Goal: Task Accomplishment & Management: Complete application form

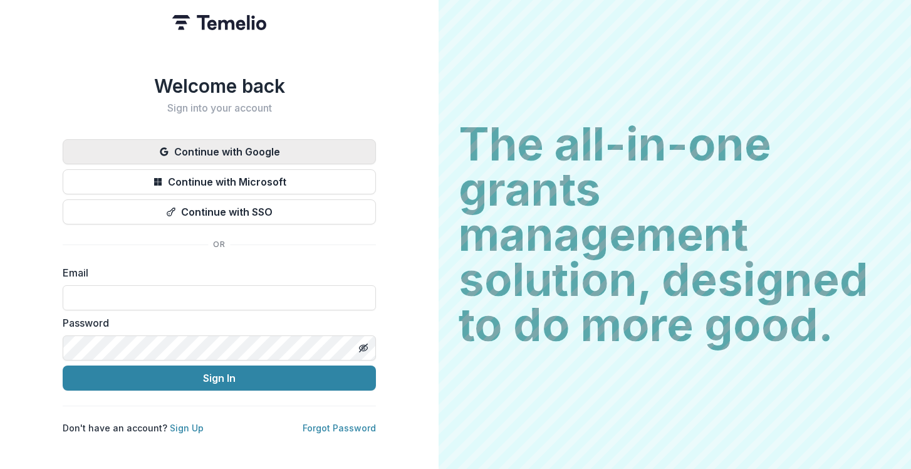
click at [207, 145] on button "Continue with Google" at bounding box center [219, 151] width 313 height 25
click at [287, 140] on button "Continue with Google" at bounding box center [219, 151] width 313 height 25
click at [180, 425] on link "Sign Up" at bounding box center [187, 427] width 34 height 11
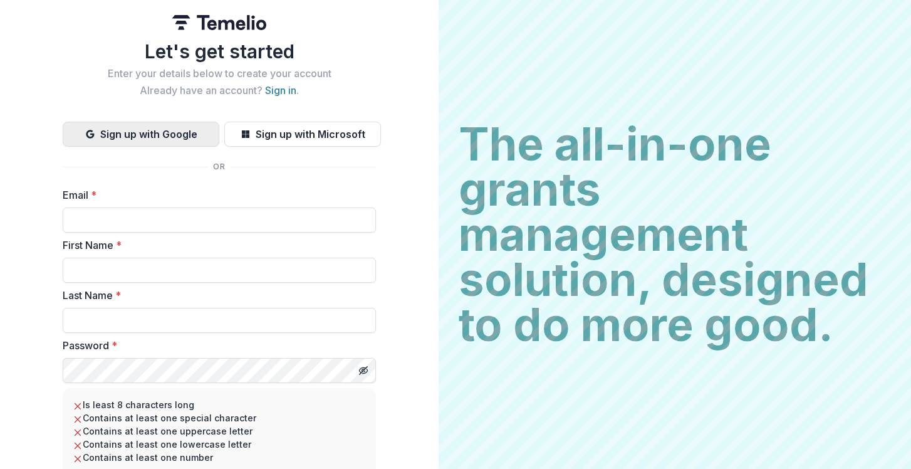
click at [152, 122] on button "Sign up with Google" at bounding box center [141, 134] width 157 height 25
click at [150, 133] on button "Sign up with Google" at bounding box center [141, 134] width 157 height 25
click at [120, 134] on button "Sign up with Google" at bounding box center [141, 134] width 157 height 25
click at [111, 226] on input "Email *" at bounding box center [219, 219] width 313 height 25
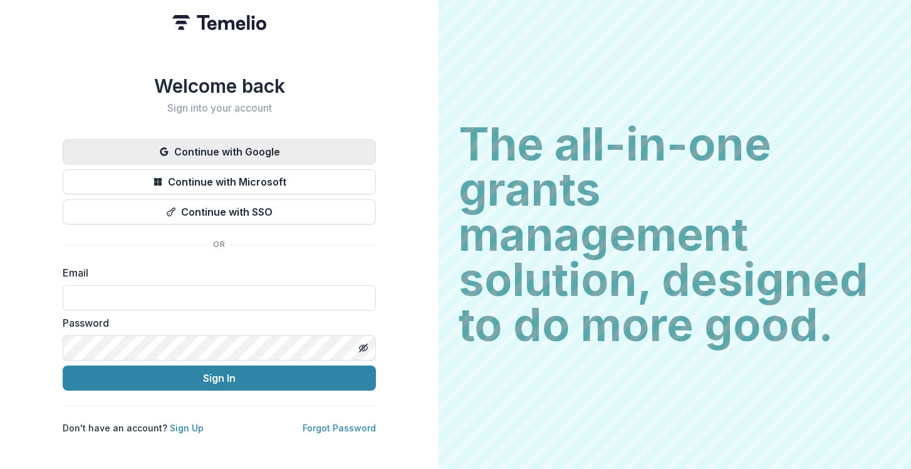
click at [205, 142] on button "Continue with Google" at bounding box center [219, 151] width 313 height 25
click at [170, 422] on link "Sign Up" at bounding box center [187, 427] width 34 height 11
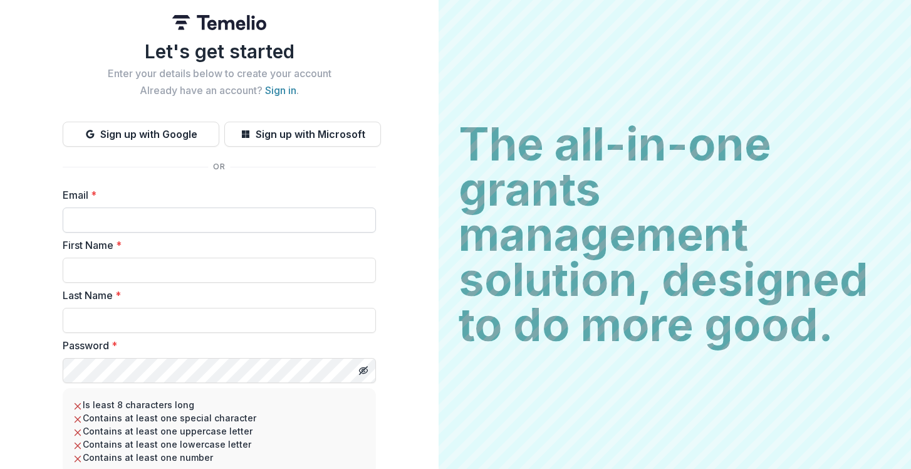
click at [122, 227] on input "Email *" at bounding box center [219, 219] width 313 height 25
type input "**********"
click at [127, 268] on input "First Name *" at bounding box center [219, 269] width 313 height 25
type input "******"
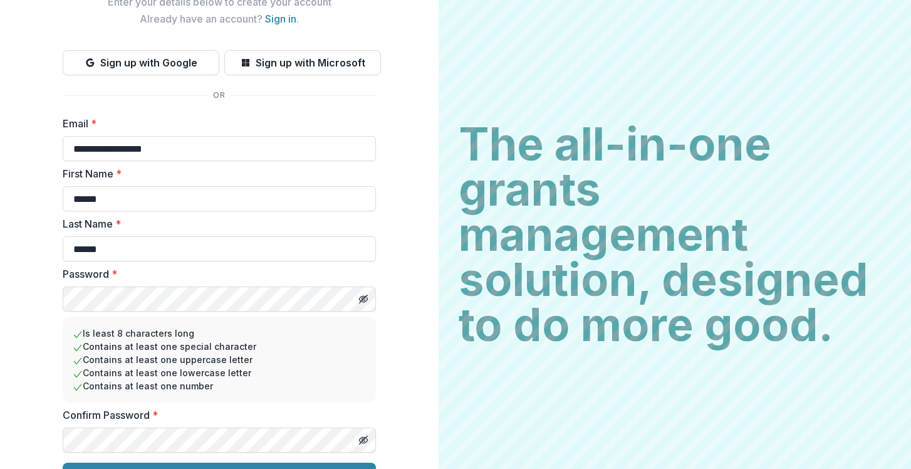
scroll to position [100, 0]
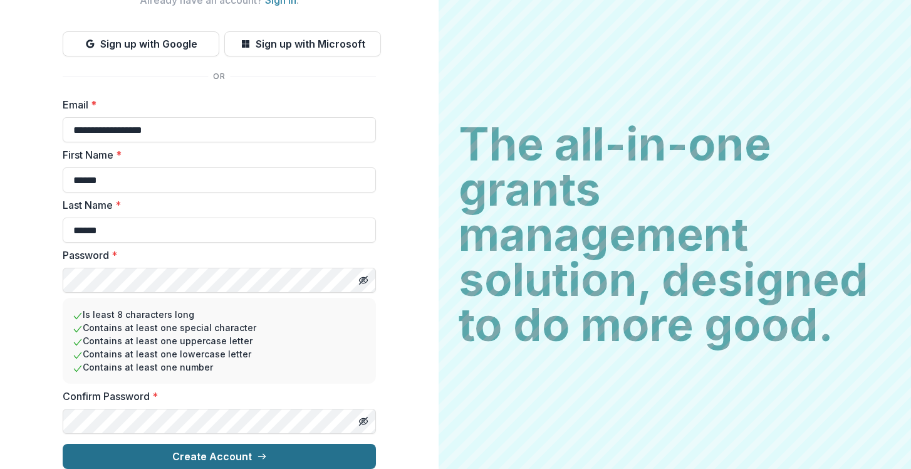
click at [103, 457] on button "Create Account" at bounding box center [219, 456] width 313 height 25
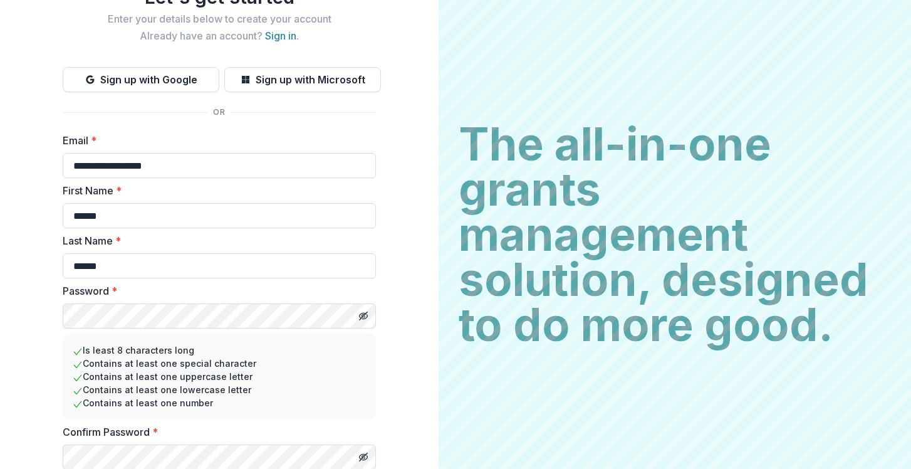
scroll to position [0, 0]
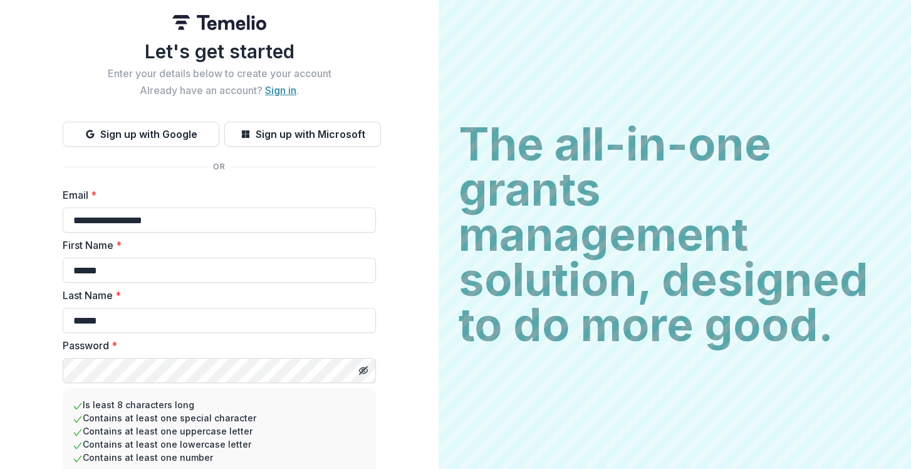
click at [284, 86] on link "Sign in" at bounding box center [280, 90] width 31 height 13
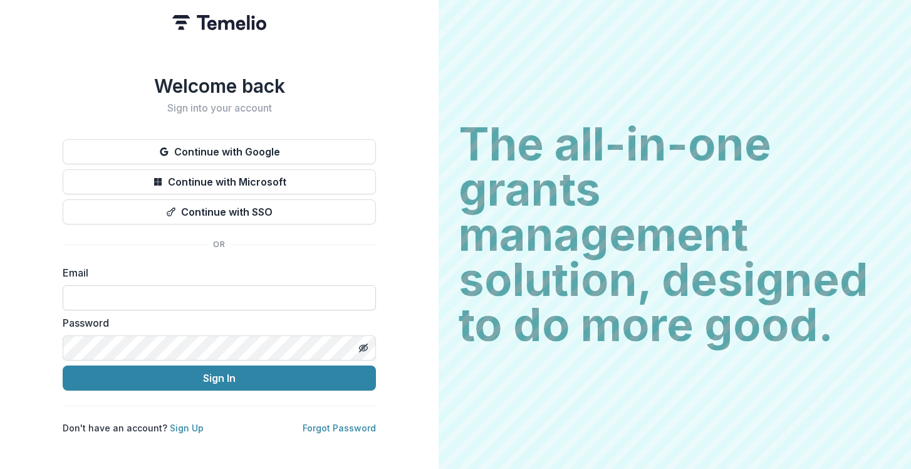
click at [130, 294] on input at bounding box center [219, 297] width 313 height 25
type input "**********"
click at [368, 340] on button "Toggle password visibility" at bounding box center [363, 348] width 20 height 20
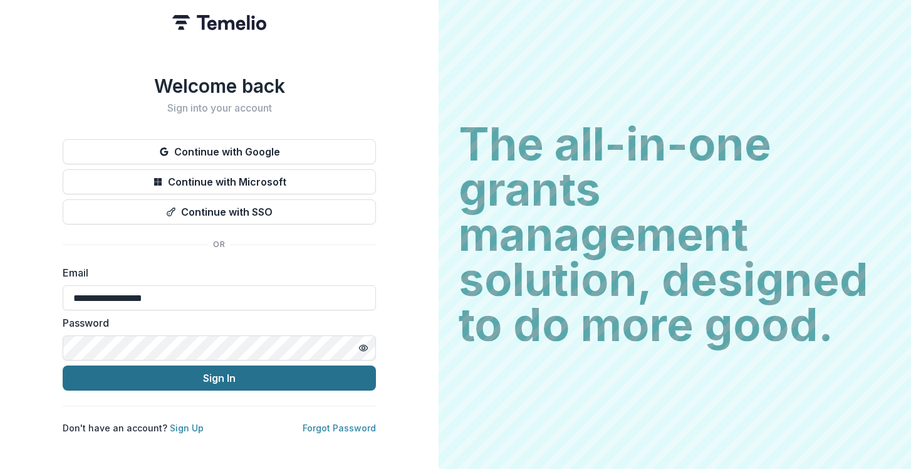
click at [175, 379] on button "Sign In" at bounding box center [219, 377] width 313 height 25
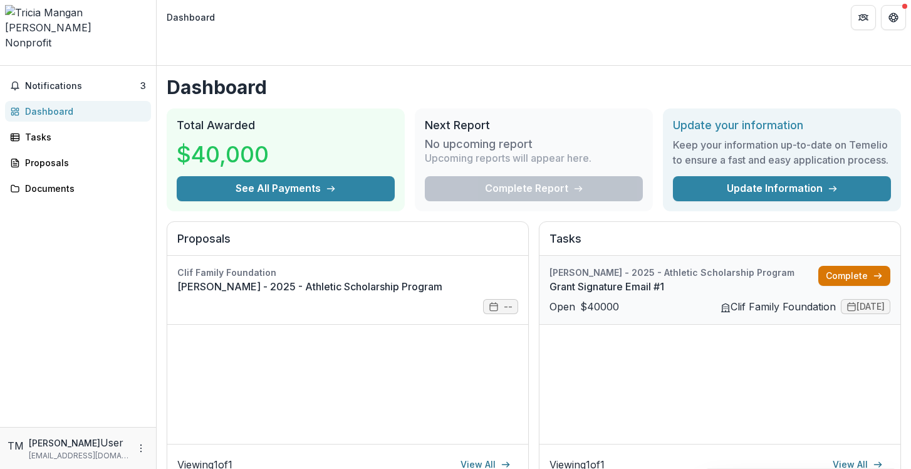
click at [836, 266] on link "Complete" at bounding box center [854, 276] width 72 height 20
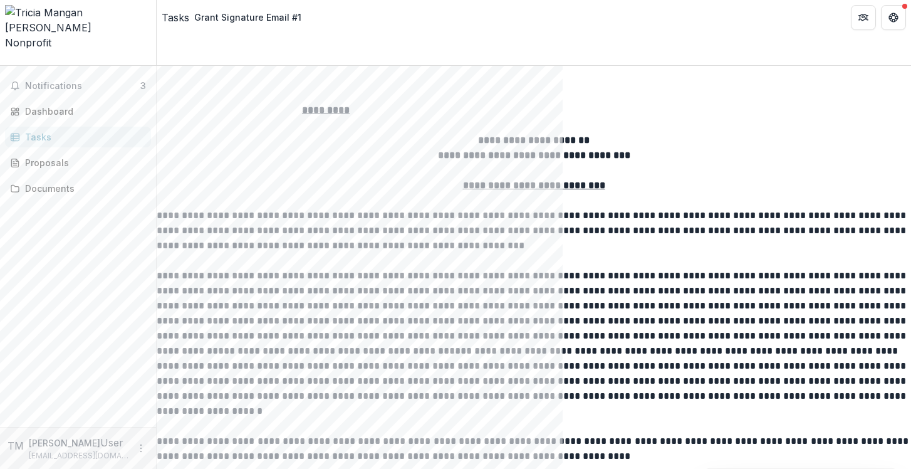
scroll to position [2892, 0]
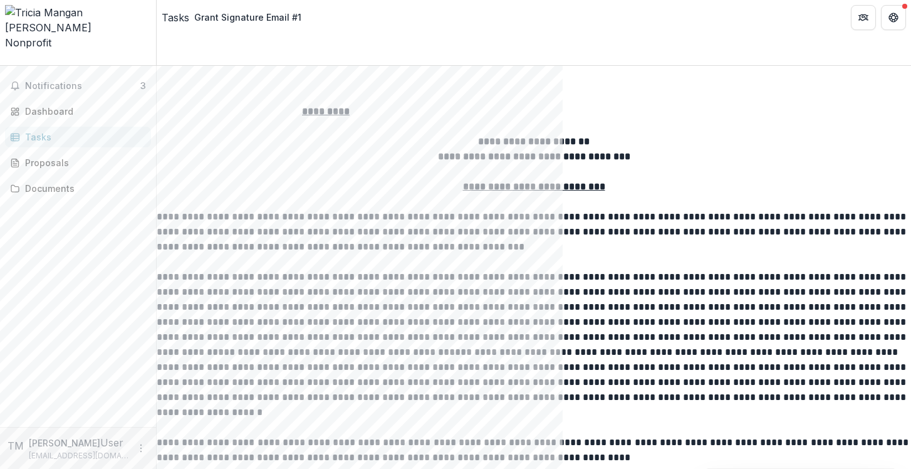
type input "**********"
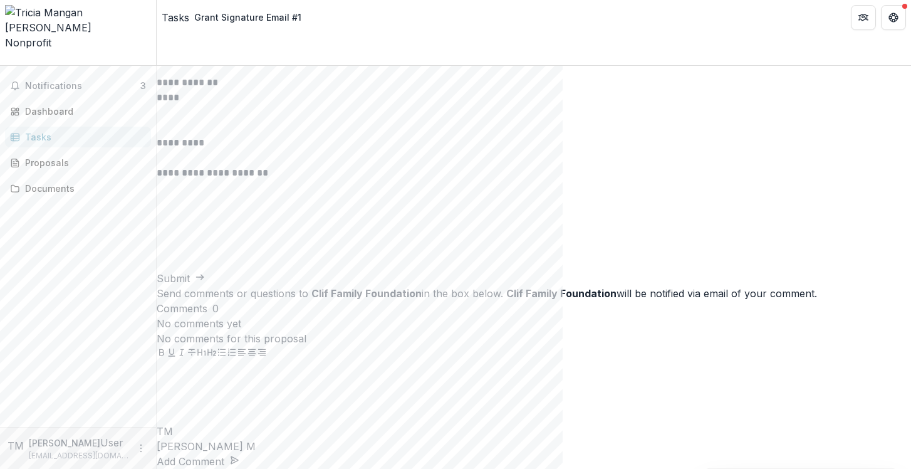
scroll to position [5719, 0]
click at [205, 286] on button "Submit" at bounding box center [181, 278] width 48 height 15
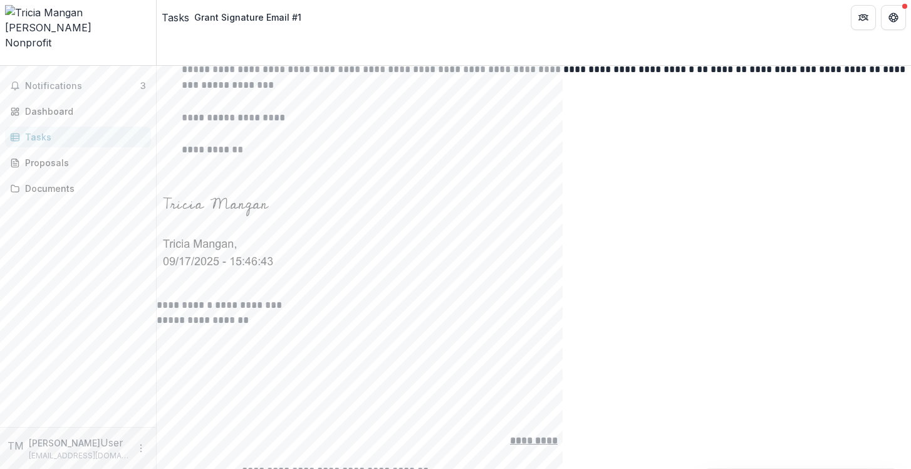
scroll to position [1838, 0]
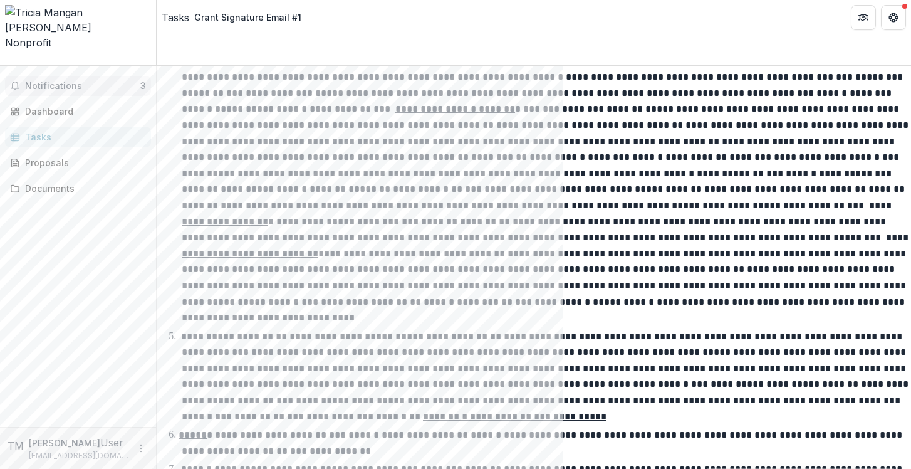
click at [42, 81] on span "Notifications" at bounding box center [82, 86] width 115 height 11
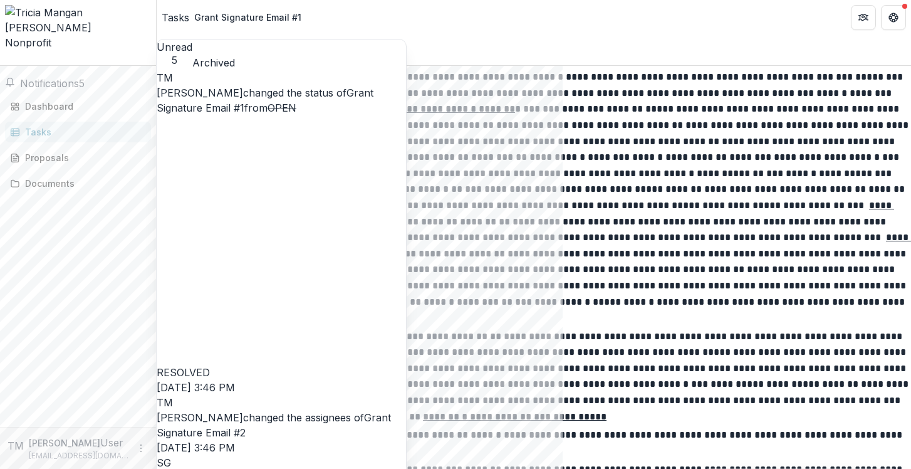
scroll to position [97, 0]
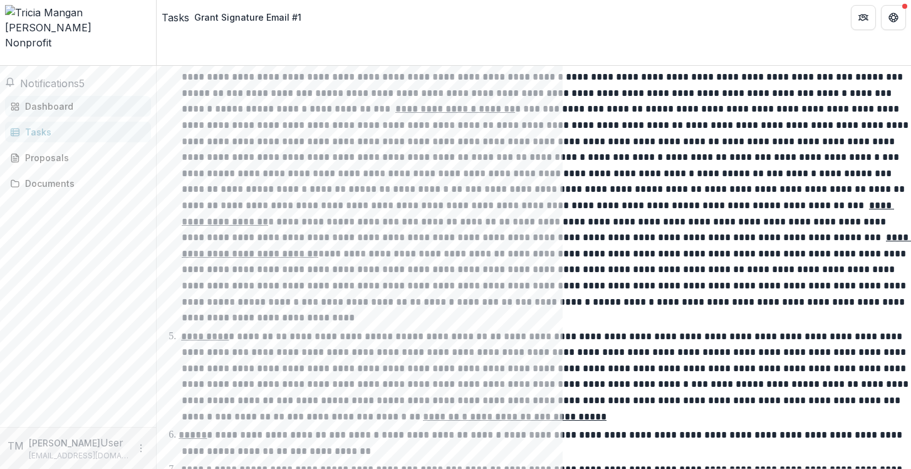
click at [66, 100] on div "Dashboard" at bounding box center [83, 106] width 116 height 13
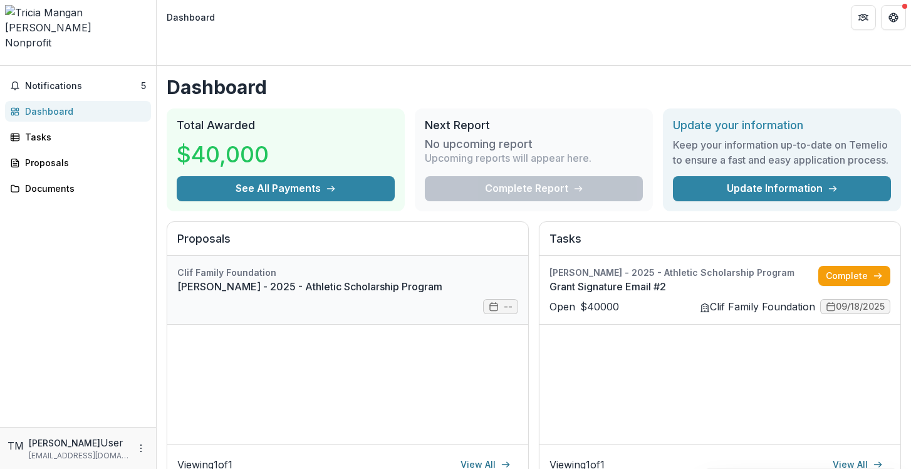
click at [269, 279] on link "Tricia Mangan - 2025 - Athletic Scholarship Program" at bounding box center [347, 286] width 341 height 15
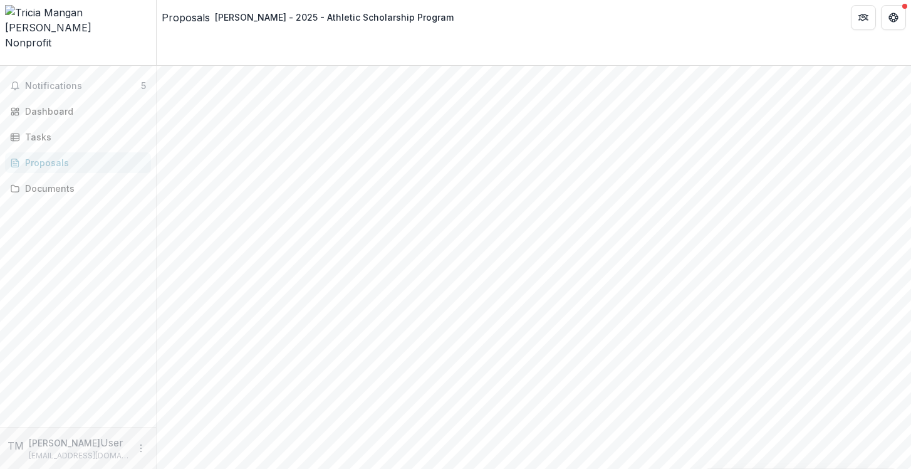
scroll to position [389, 0]
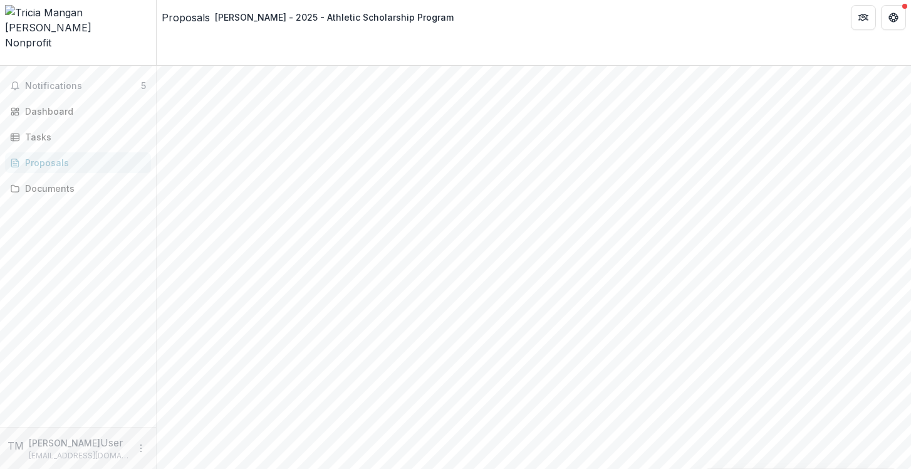
scroll to position [0, 0]
click at [49, 101] on link "Dashboard" at bounding box center [78, 111] width 146 height 21
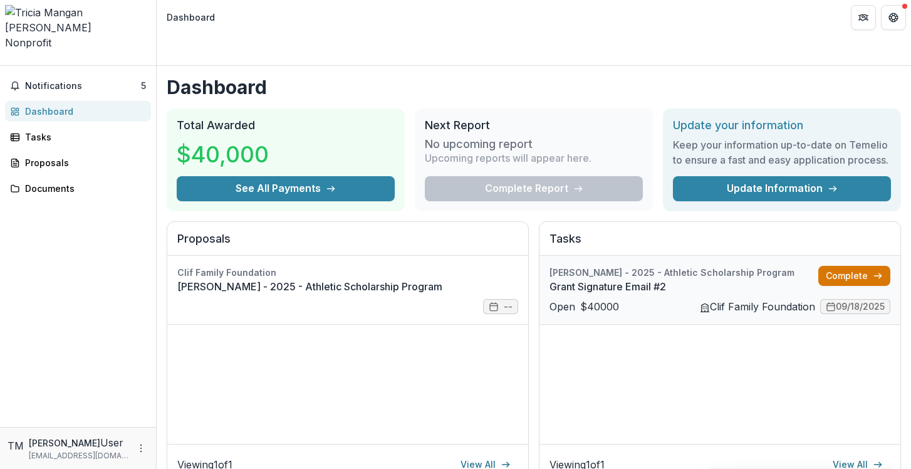
click at [839, 266] on link "Complete" at bounding box center [854, 276] width 72 height 20
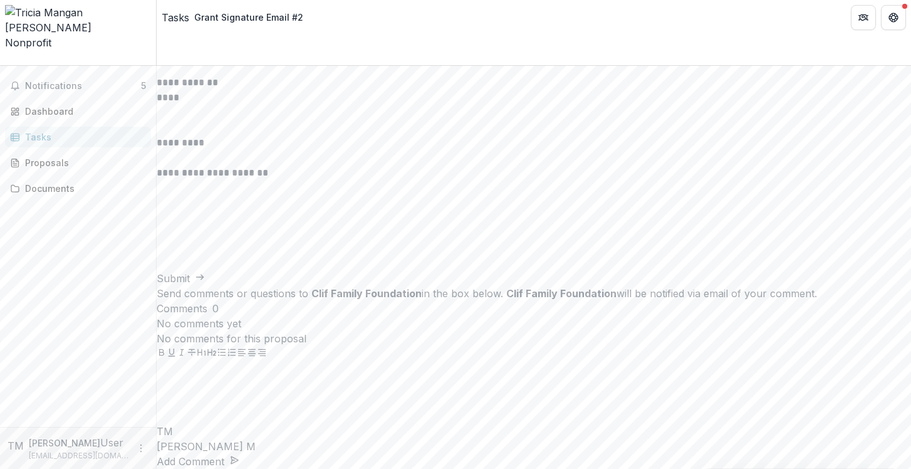
scroll to position [5707, 0]
click at [332, 42] on span "**********" at bounding box center [247, 37] width 170 height 9
type input "**********"
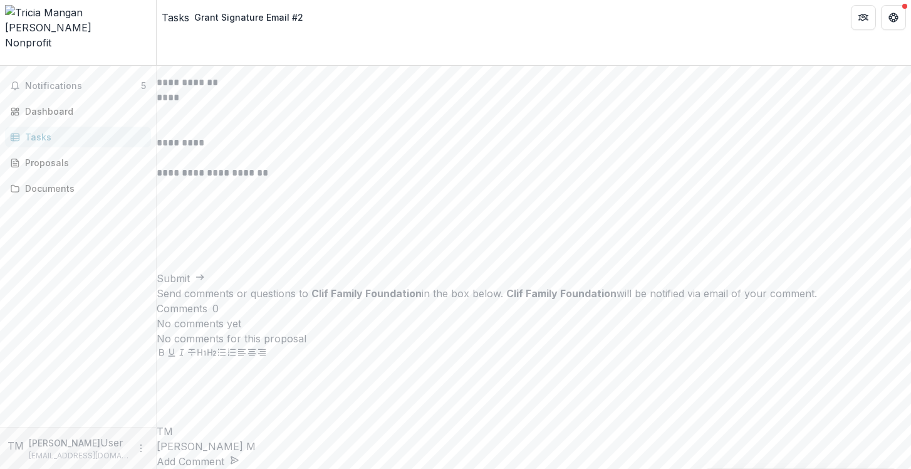
click at [205, 286] on button "Submit" at bounding box center [181, 278] width 48 height 15
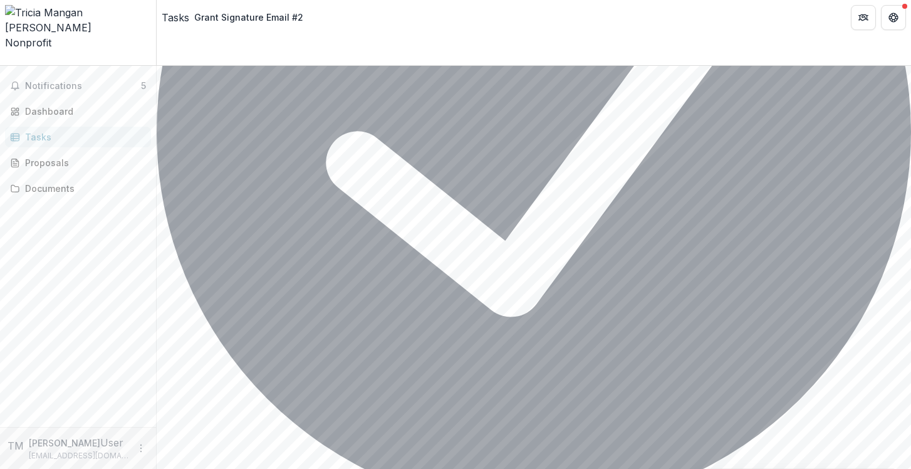
scroll to position [0, 0]
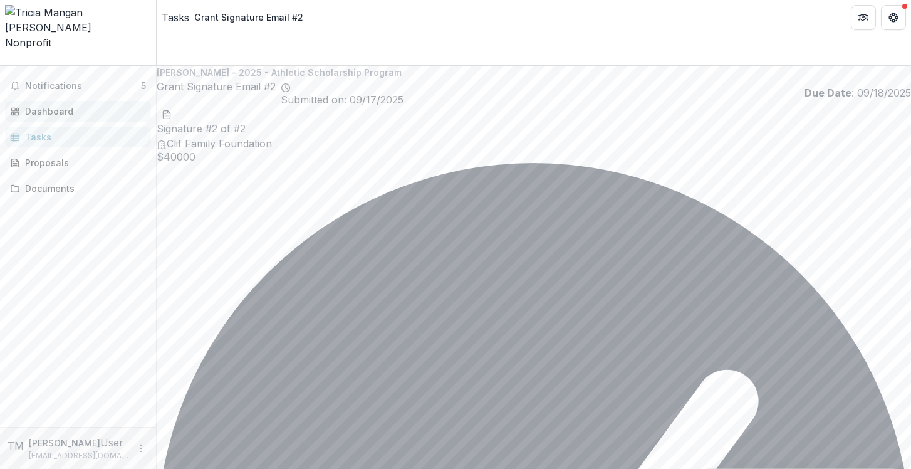
click at [42, 105] on div "Dashboard" at bounding box center [83, 111] width 116 height 13
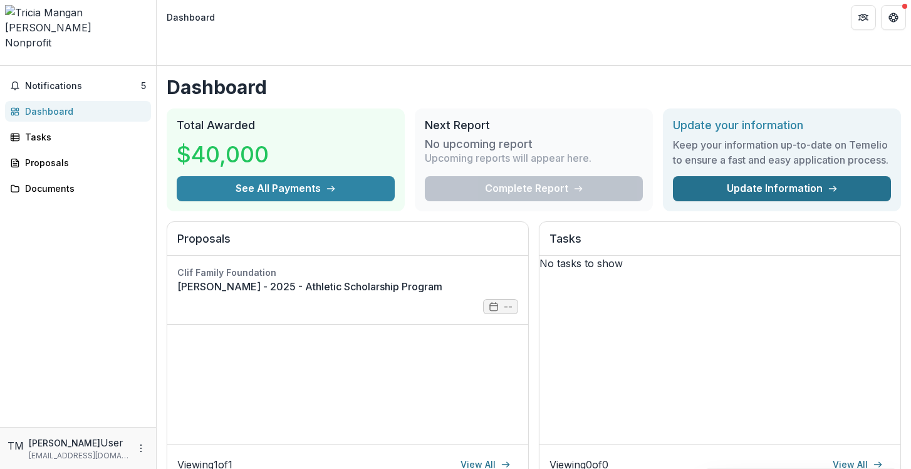
click at [724, 176] on link "Update Information" at bounding box center [782, 188] width 218 height 25
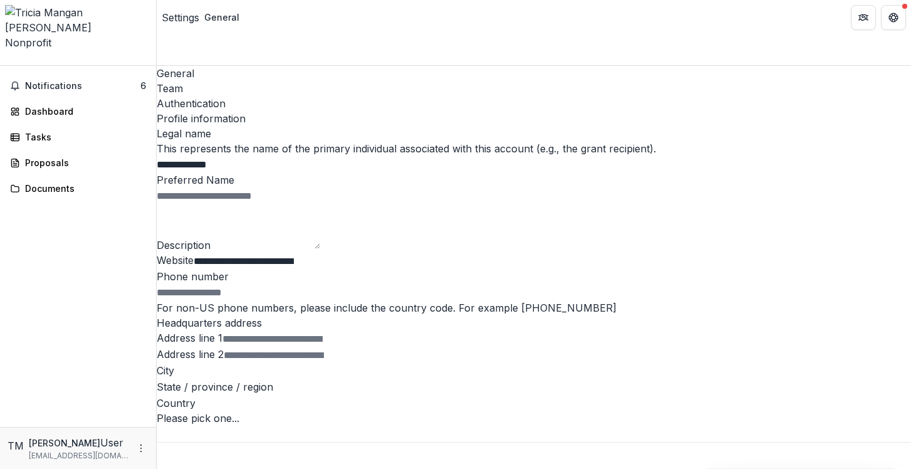
click at [234, 81] on div "Team" at bounding box center [534, 88] width 754 height 15
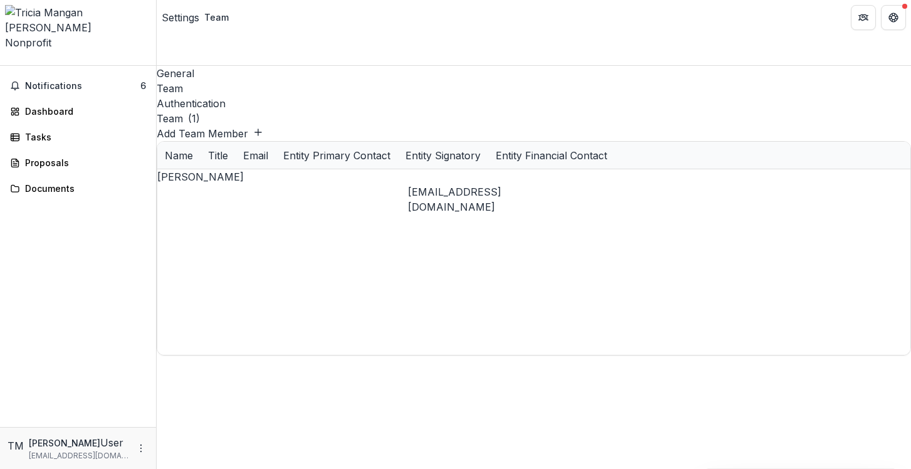
click at [274, 96] on div "Authentication" at bounding box center [534, 103] width 754 height 15
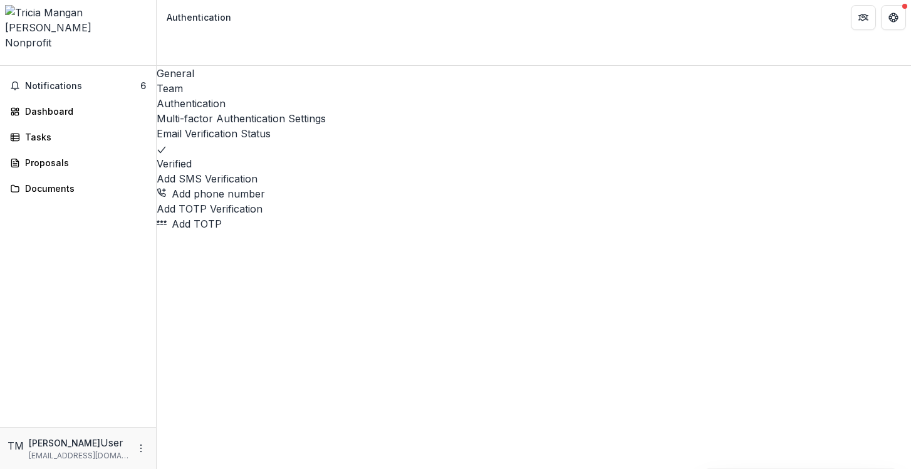
click at [192, 66] on div "General" at bounding box center [534, 73] width 754 height 15
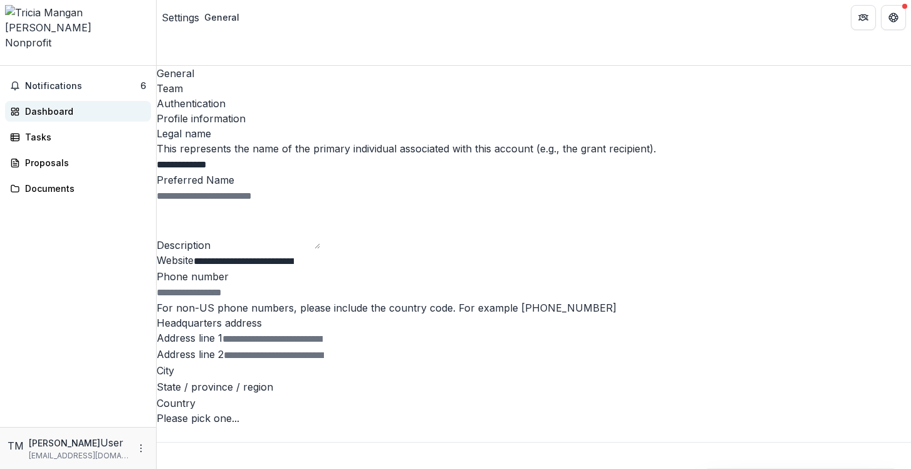
click at [73, 105] on div "Dashboard" at bounding box center [83, 111] width 116 height 13
